Goal: Check status: Check status

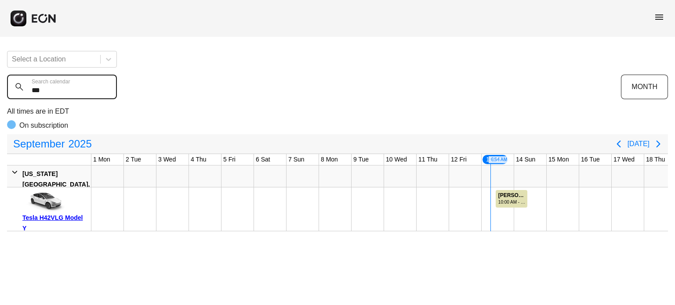
scroll to position [0, 314]
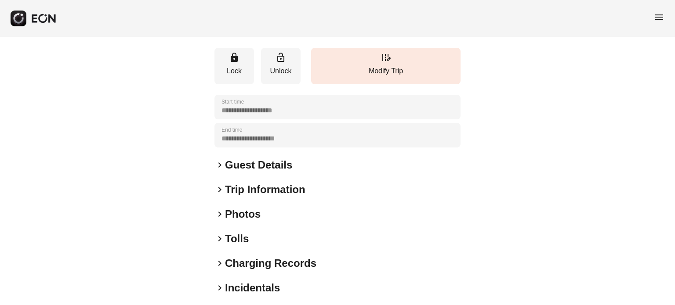
scroll to position [80, 0]
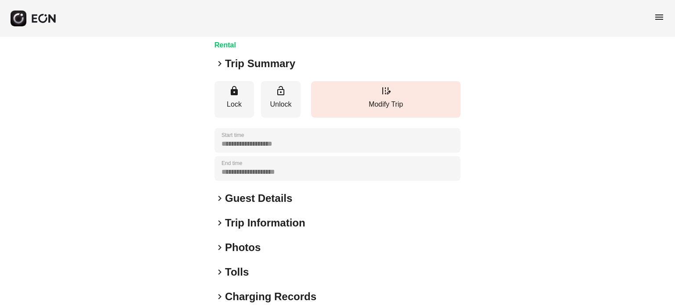
click at [258, 71] on h2 "Trip Summary" at bounding box center [260, 64] width 70 height 14
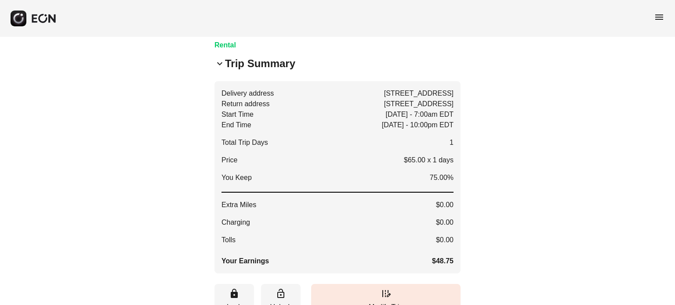
click at [258, 71] on h2 "Trip Summary" at bounding box center [260, 64] width 70 height 14
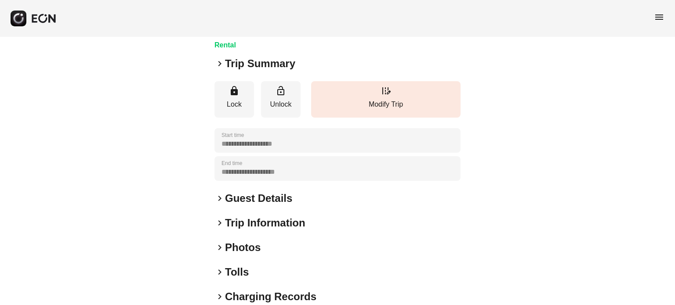
click at [258, 71] on h2 "Trip Summary" at bounding box center [260, 64] width 70 height 14
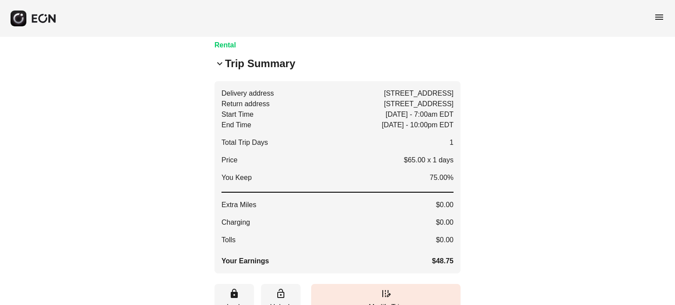
click at [258, 71] on h2 "Trip Summary" at bounding box center [260, 64] width 70 height 14
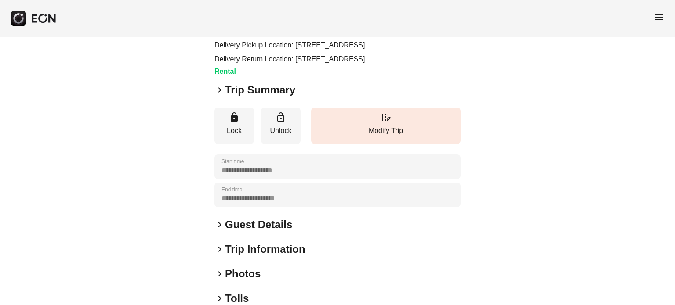
scroll to position [0, 0]
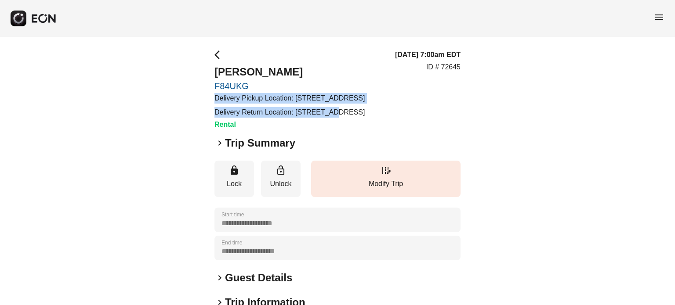
drag, startPoint x: 211, startPoint y: 101, endPoint x: 327, endPoint y: 116, distance: 117.0
click at [327, 116] on div "**********" at bounding box center [337, 245] width 675 height 416
click at [327, 116] on div "Delivery Pickup Location: 610 Exterior St NY 10451-2044 Delivery Return Locatio…" at bounding box center [289, 105] width 150 height 25
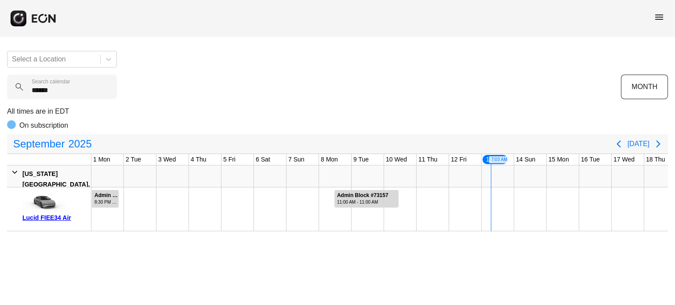
scroll to position [0, 314]
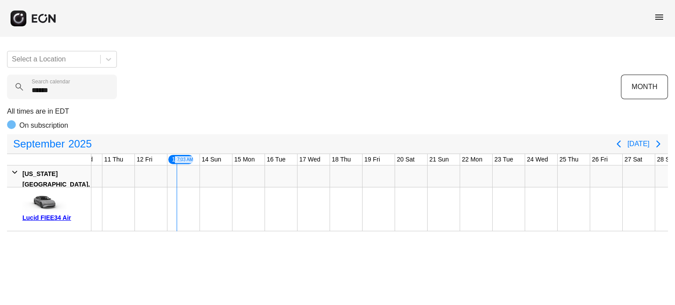
drag, startPoint x: 0, startPoint y: 0, endPoint x: 0, endPoint y: 91, distance: 90.5
click at [37, 96] on calendar "******" at bounding box center [62, 87] width 110 height 25
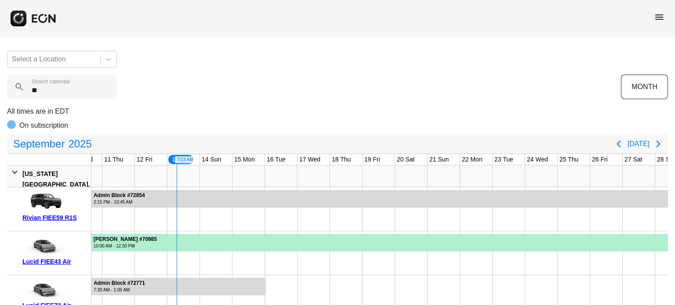
type calendar "*"
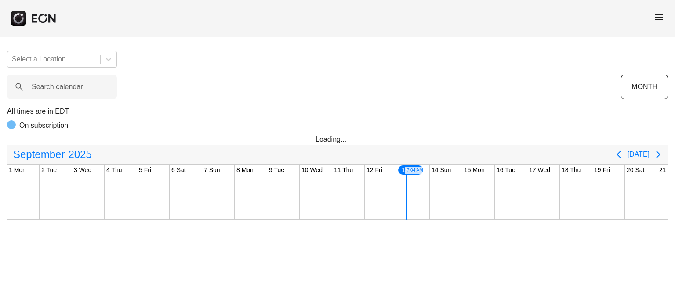
scroll to position [0, 314]
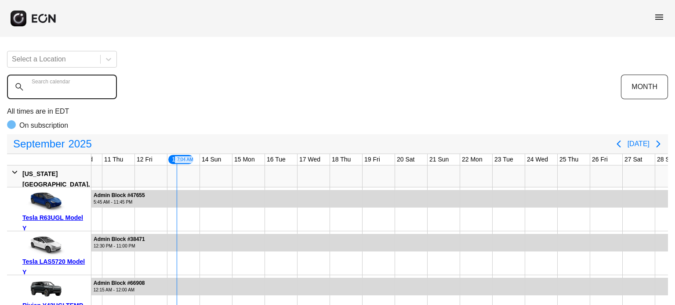
click at [59, 79] on calendar "Search calendar" at bounding box center [62, 87] width 110 height 25
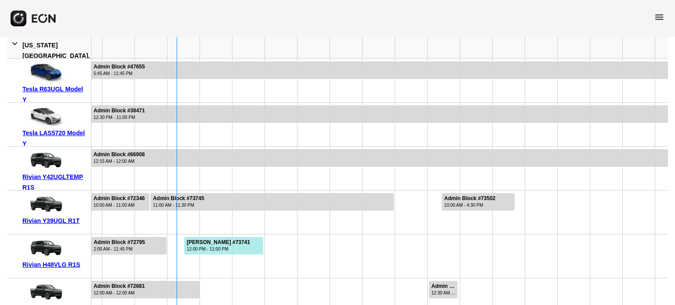
scroll to position [0, 0]
